Goal: Find specific page/section: Find specific page/section

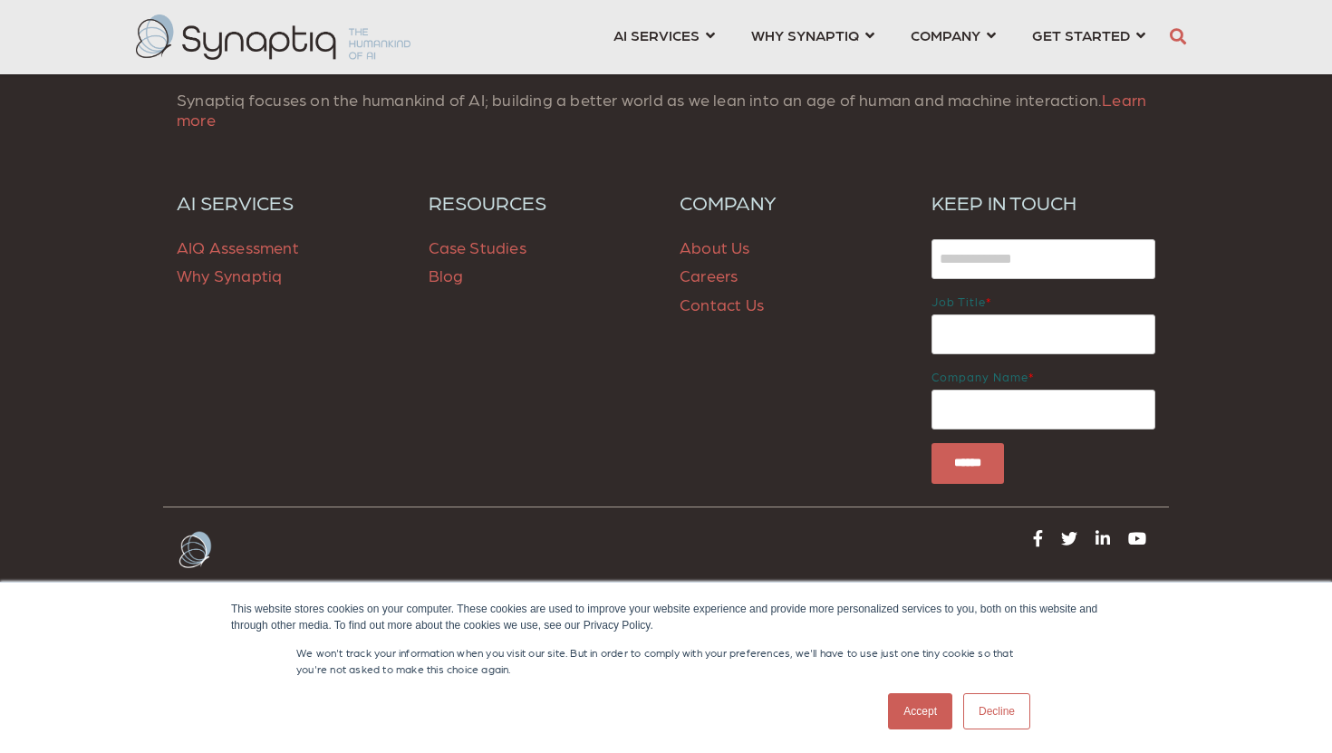
scroll to position [2631, 0]
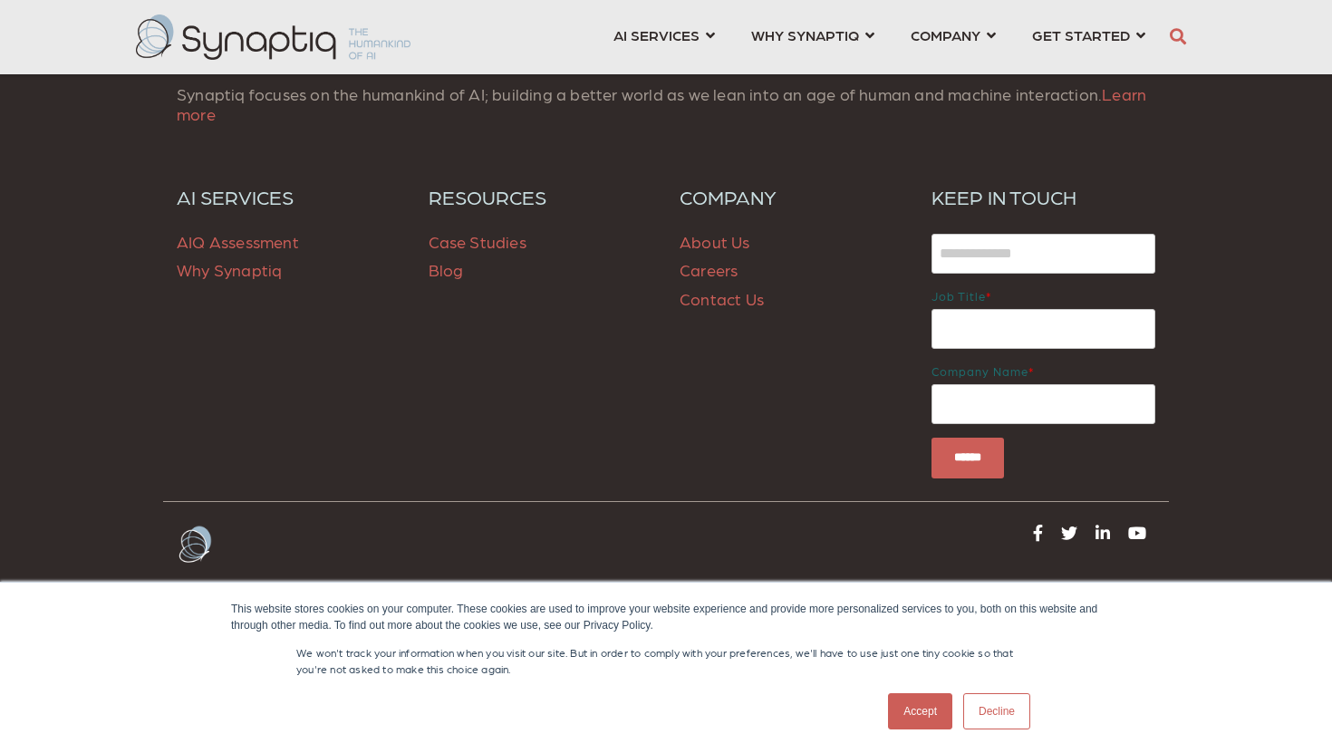
click at [701, 274] on link "Careers" at bounding box center [708, 269] width 58 height 19
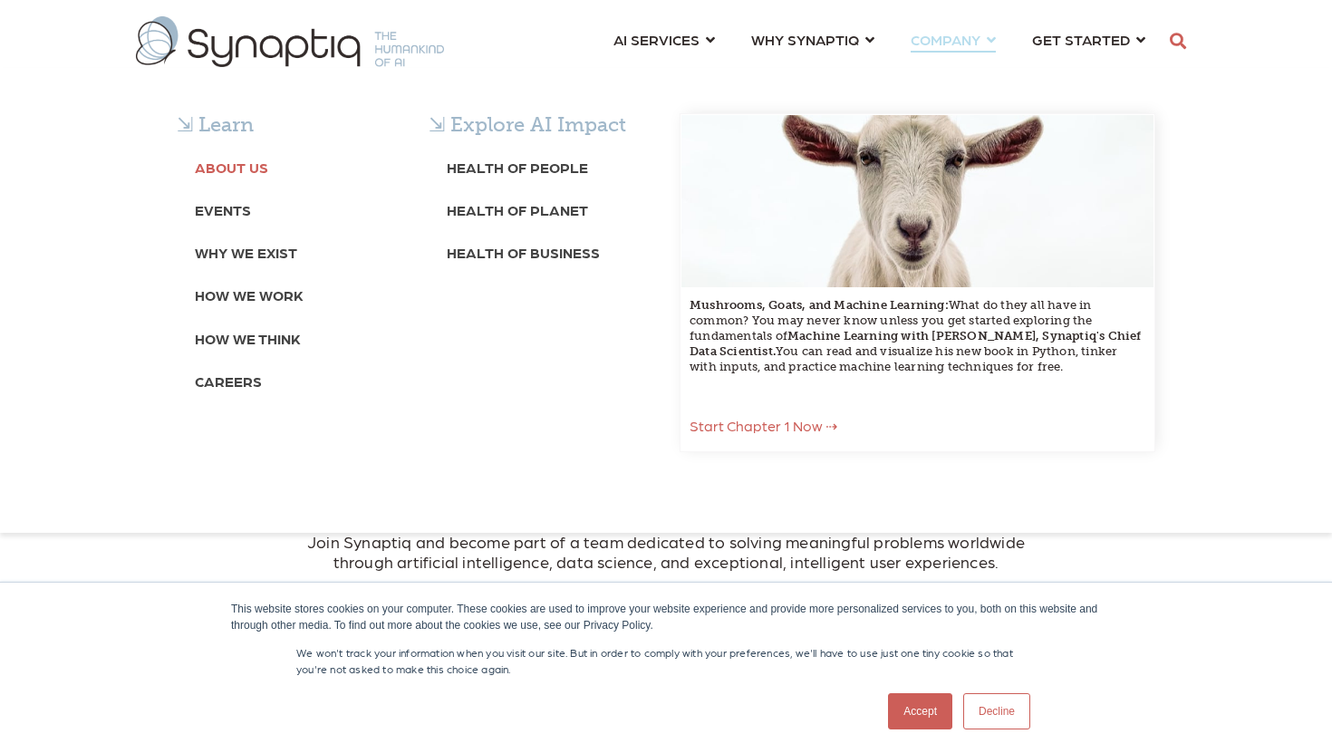
click at [245, 167] on b "About Us" at bounding box center [231, 167] width 73 height 17
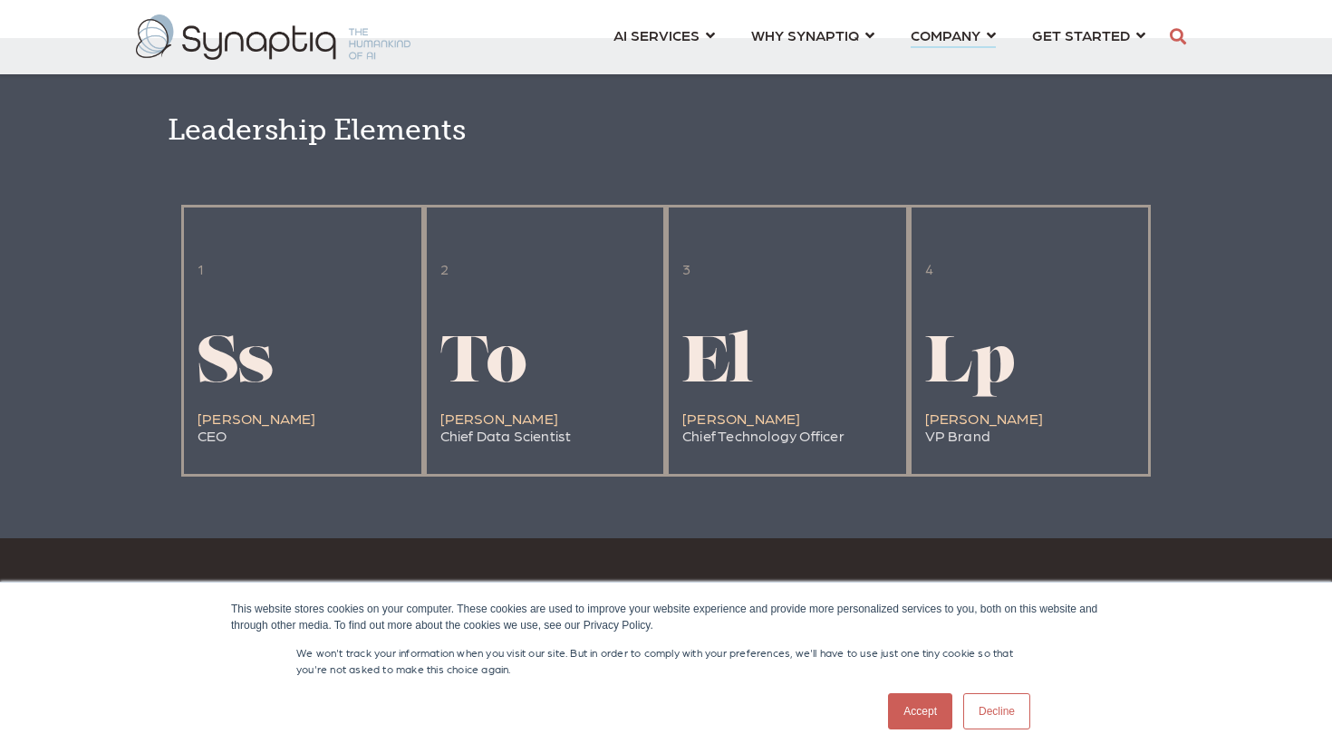
scroll to position [3808, 0]
